Goal: Task Accomplishment & Management: Use online tool/utility

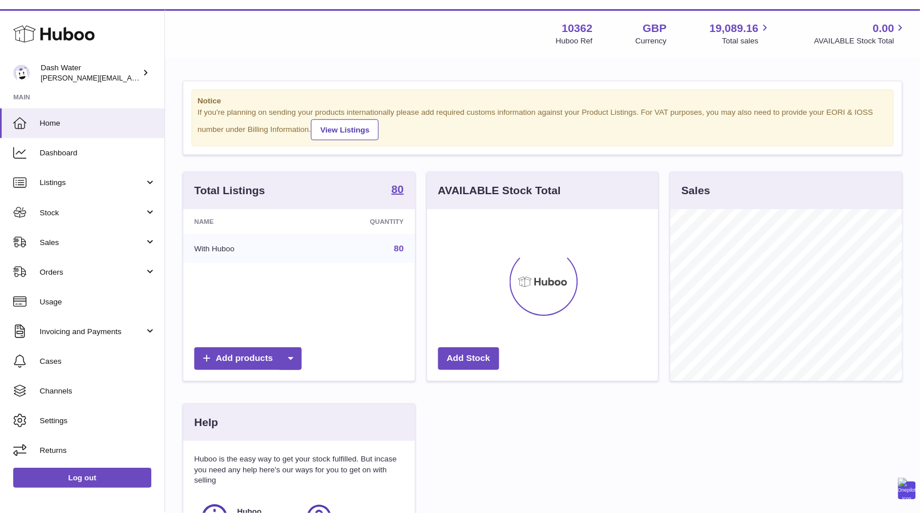
scroll to position [178, 240]
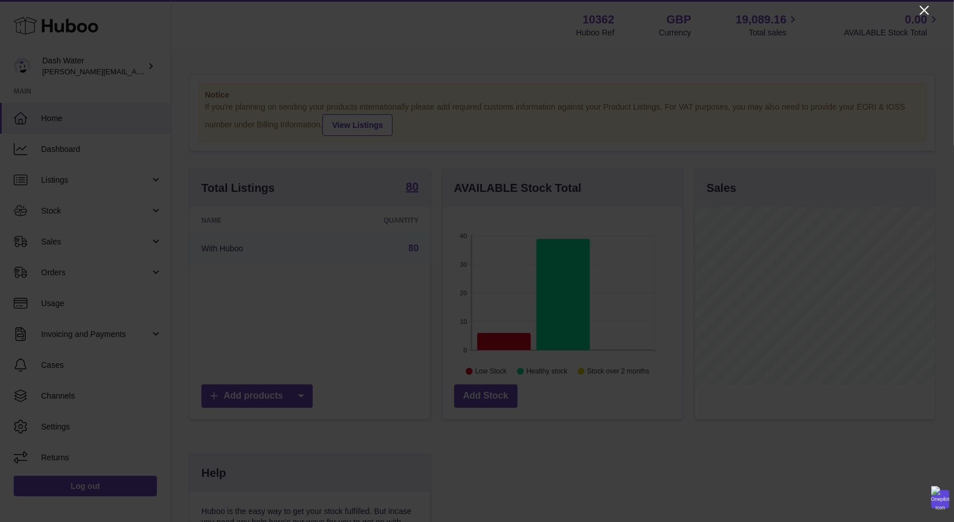
click at [924, 12] on icon "Close" at bounding box center [925, 10] width 14 height 14
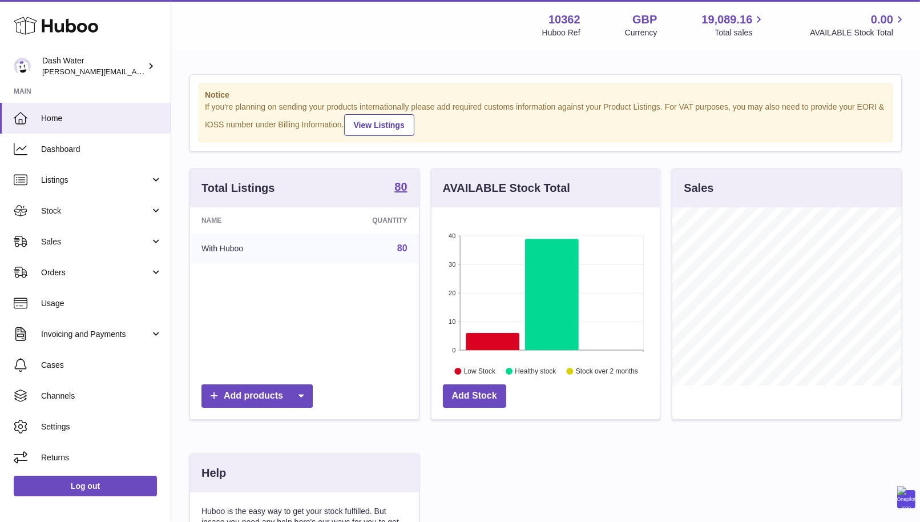
scroll to position [570594, 570543]
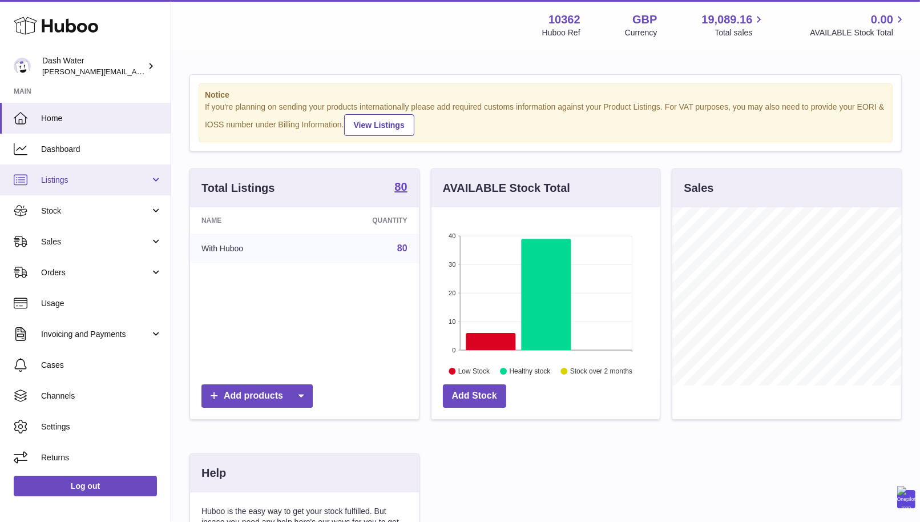
click at [59, 176] on span "Listings" at bounding box center [95, 180] width 109 height 11
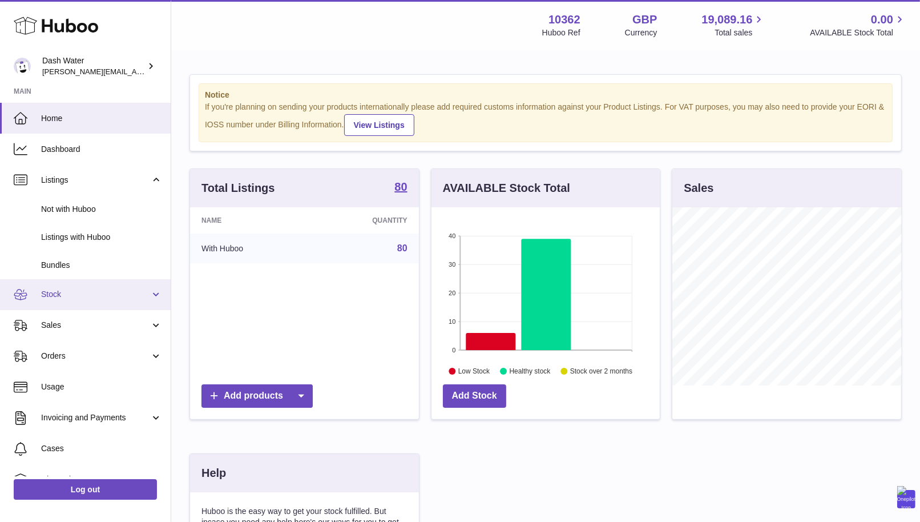
click at [70, 289] on span "Stock" at bounding box center [95, 294] width 109 height 11
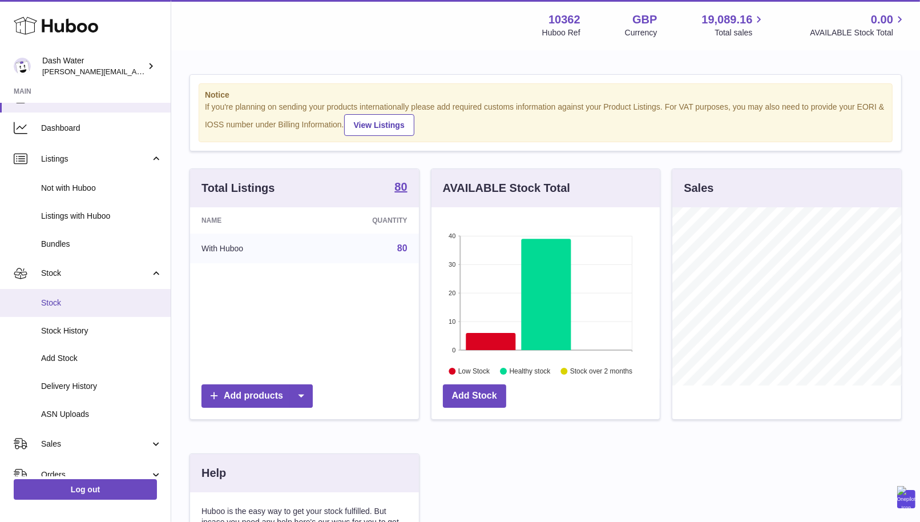
scroll to position [54, 0]
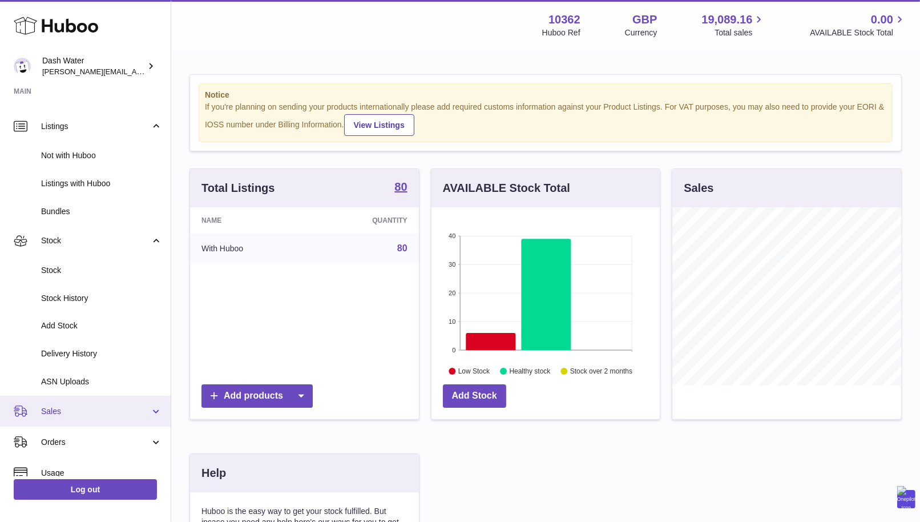
click at [70, 400] on link "Sales" at bounding box center [85, 411] width 171 height 31
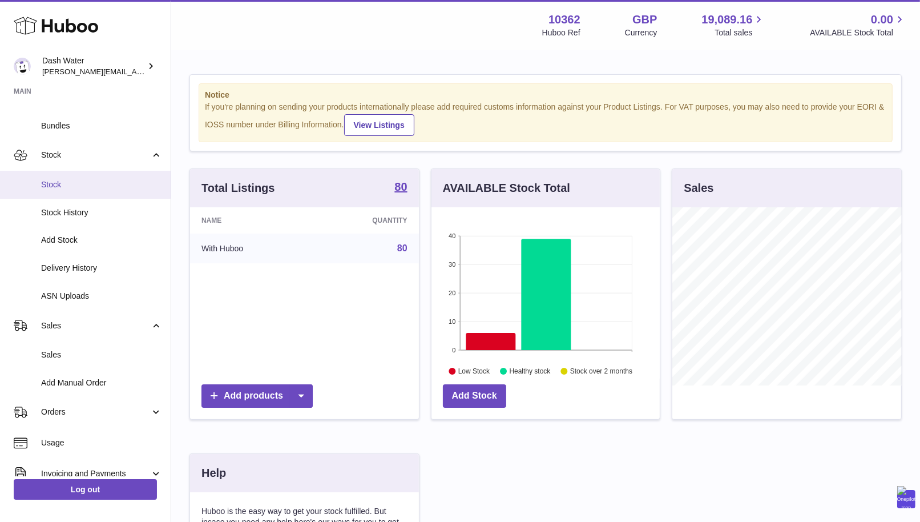
scroll to position [150, 0]
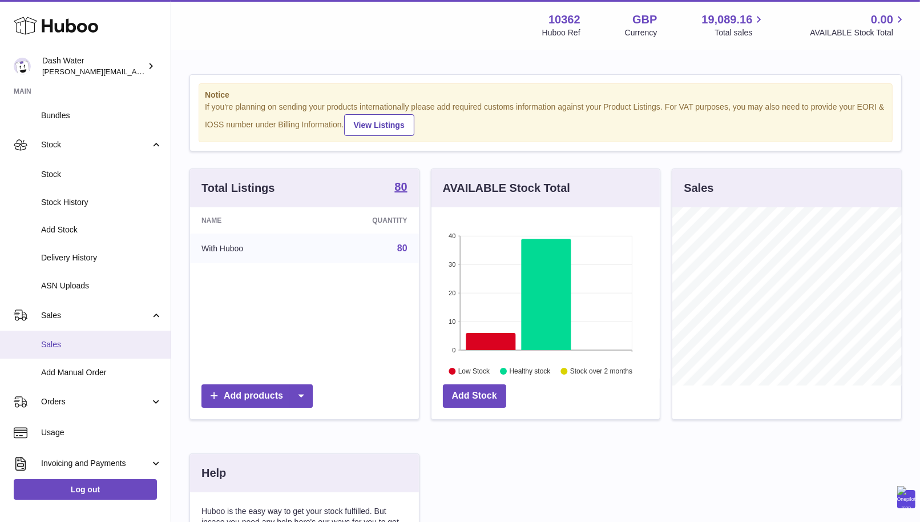
click at [89, 344] on span "Sales" at bounding box center [101, 344] width 121 height 11
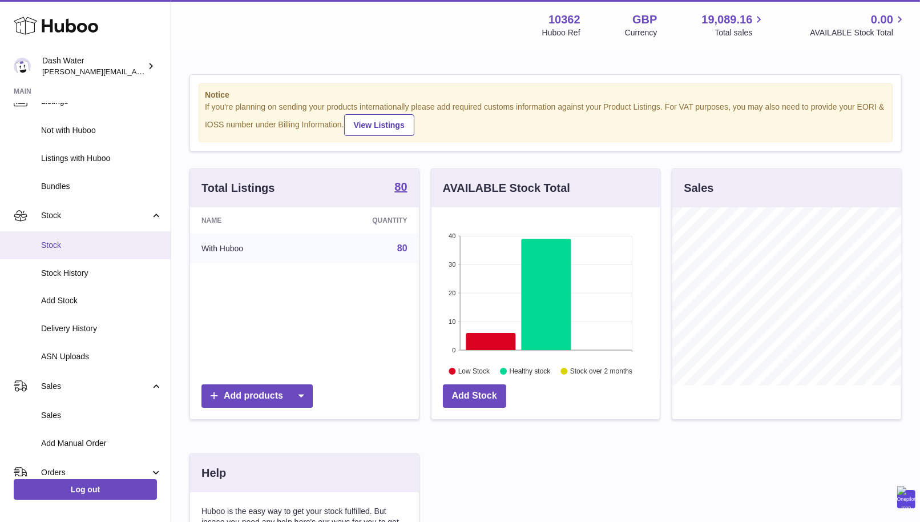
scroll to position [0, 0]
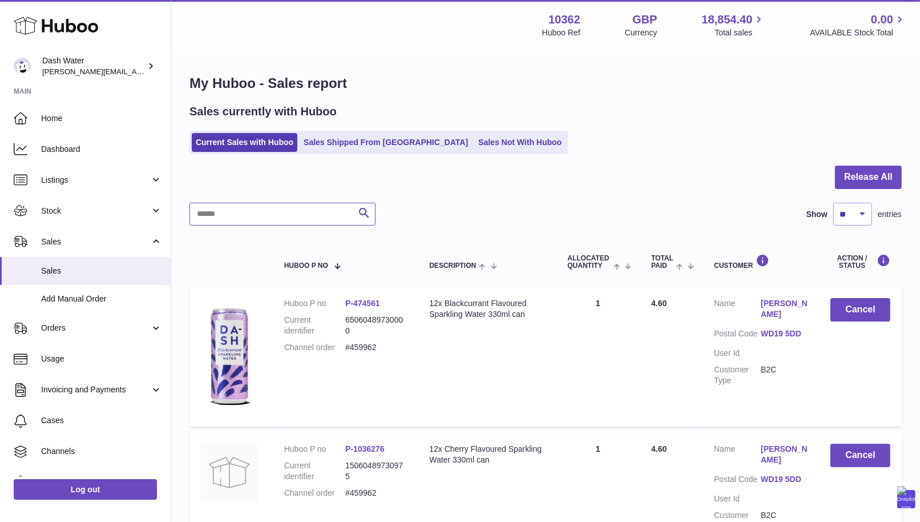
click at [278, 216] on input "text" at bounding box center [282, 214] width 186 height 23
paste input "******"
type input "******"
